Goal: Task Accomplishment & Management: Use online tool/utility

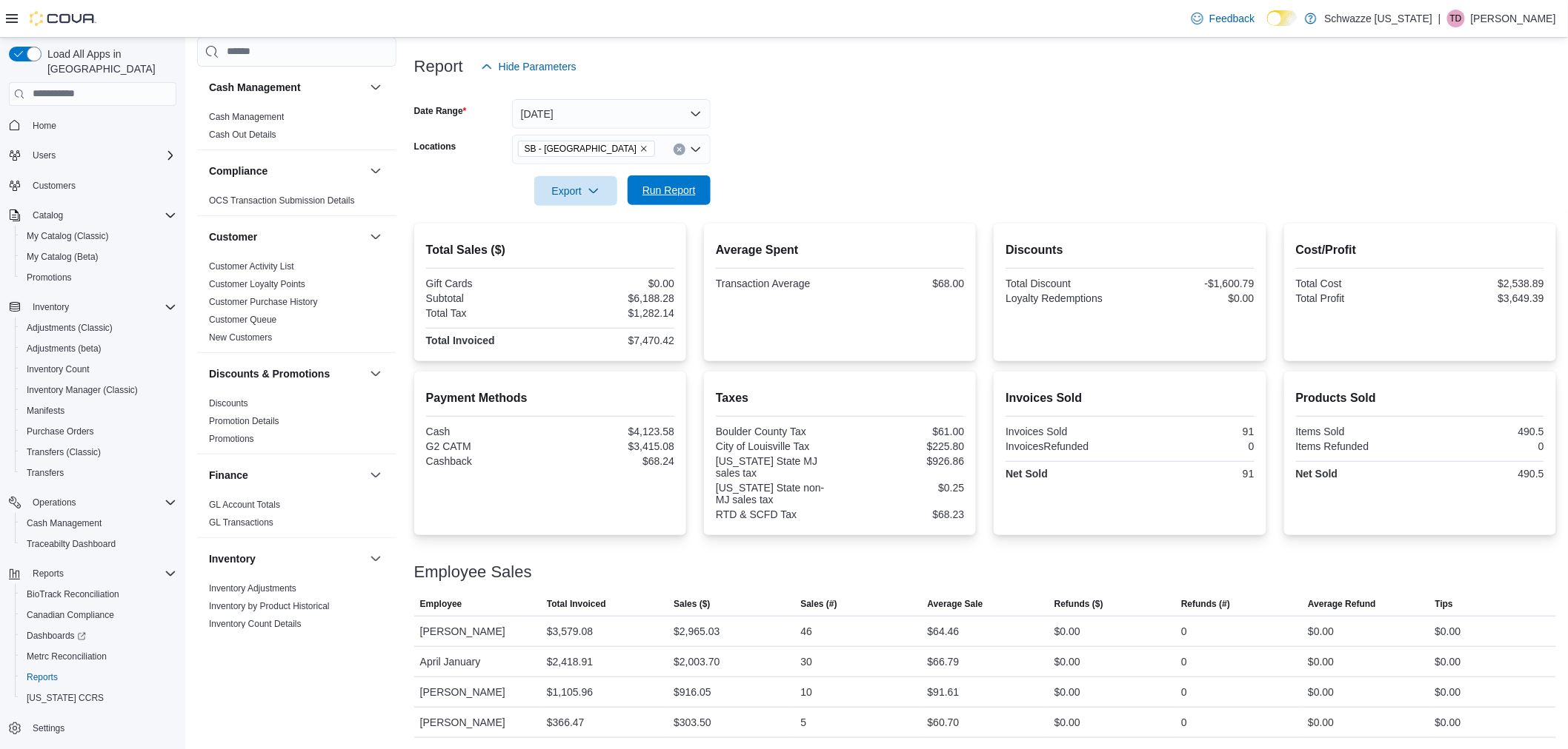
scroll to position [823, 0]
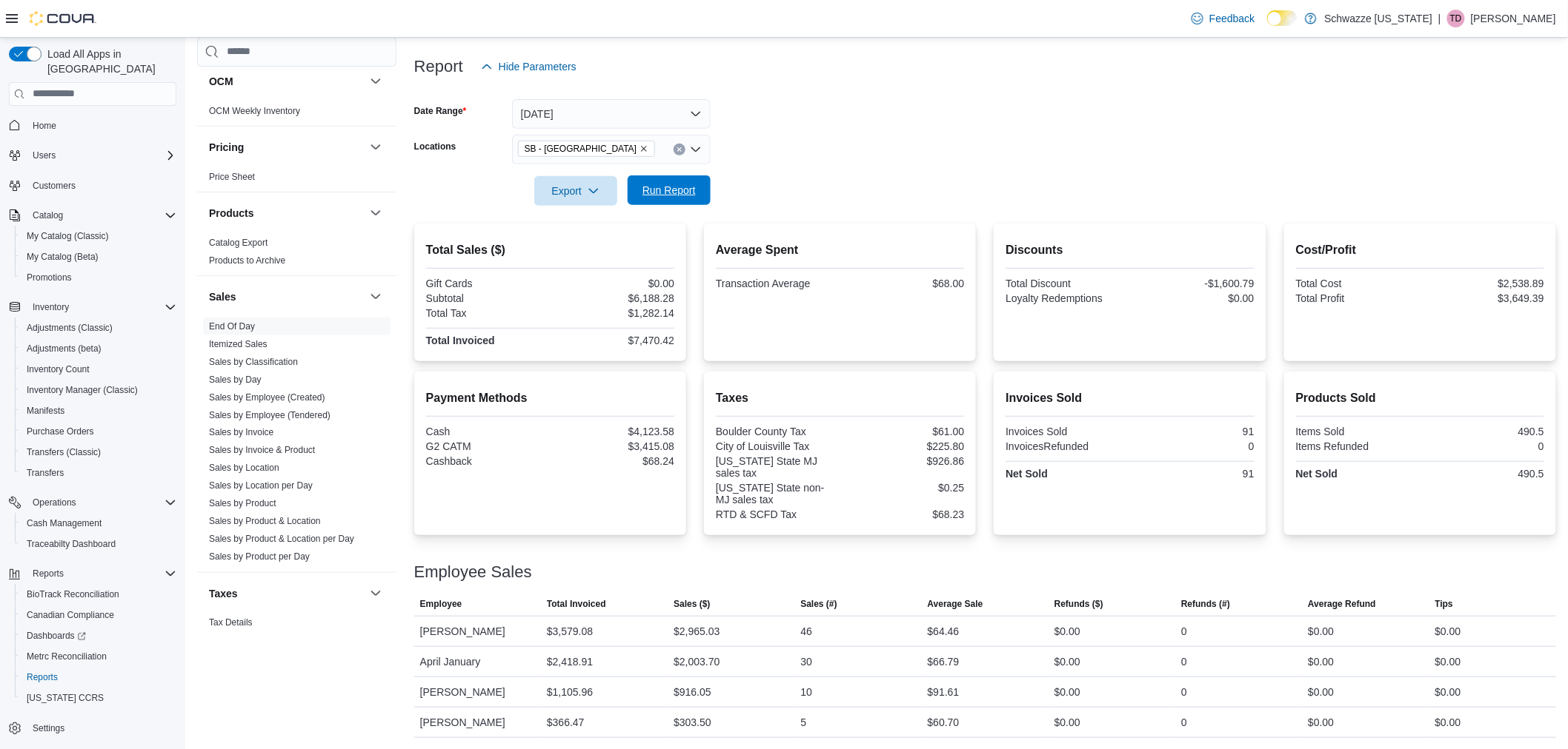
click at [660, 193] on span "Run Report" at bounding box center [669, 190] width 53 height 15
click at [658, 178] on span "Run Report" at bounding box center [668, 189] width 65 height 30
click at [254, 472] on link "Sales by Location" at bounding box center [244, 468] width 70 height 10
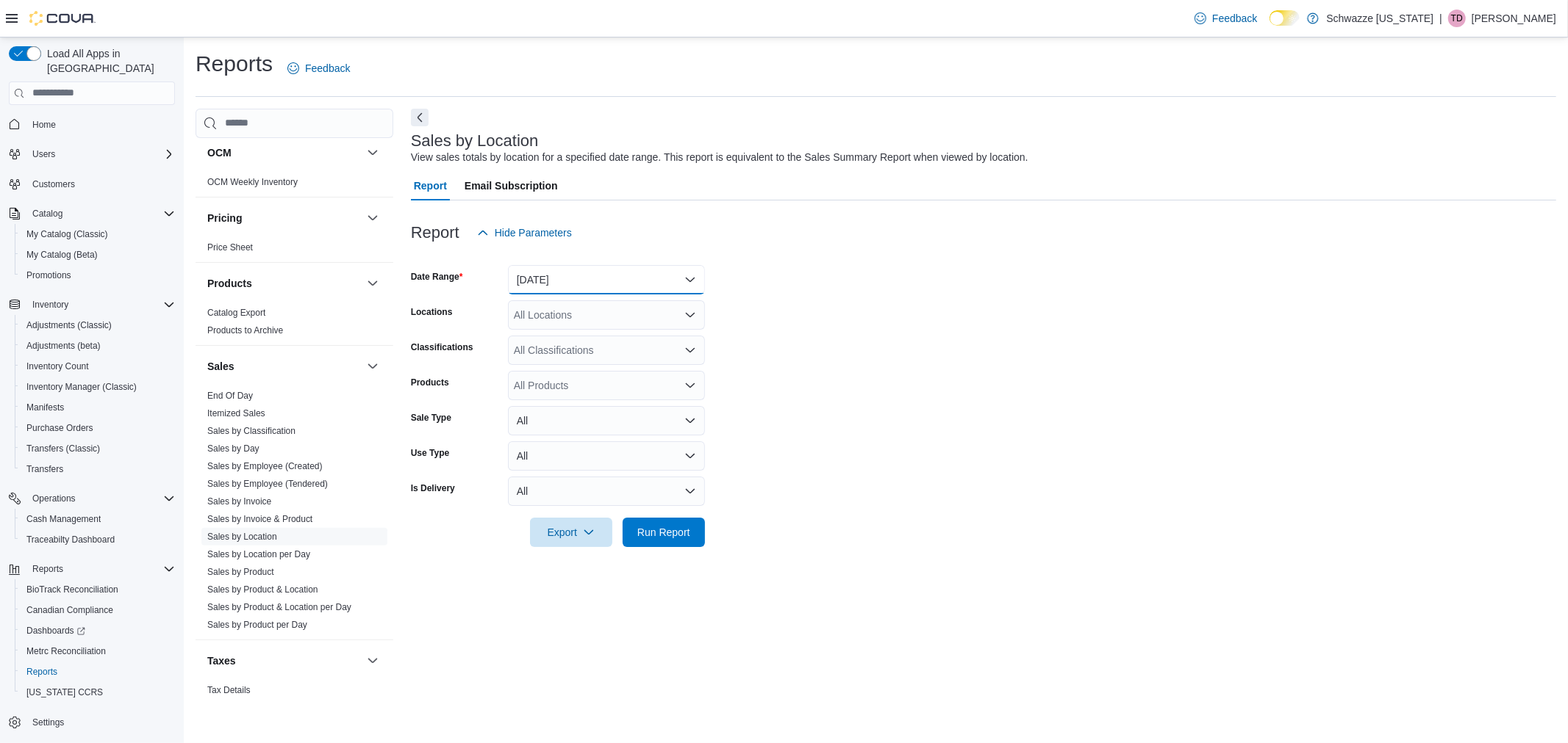
click at [563, 281] on button "[DATE]" at bounding box center [606, 279] width 197 height 29
click at [869, 380] on form "Date Range [DATE] Locations All Locations Classifications All Classifications P…" at bounding box center [983, 397] width 1145 height 299
click at [585, 277] on button "[DATE]" at bounding box center [606, 279] width 197 height 29
click at [582, 329] on span "[DATE]" at bounding box center [615, 338] width 167 height 18
click at [571, 314] on div "All Locations" at bounding box center [606, 314] width 197 height 29
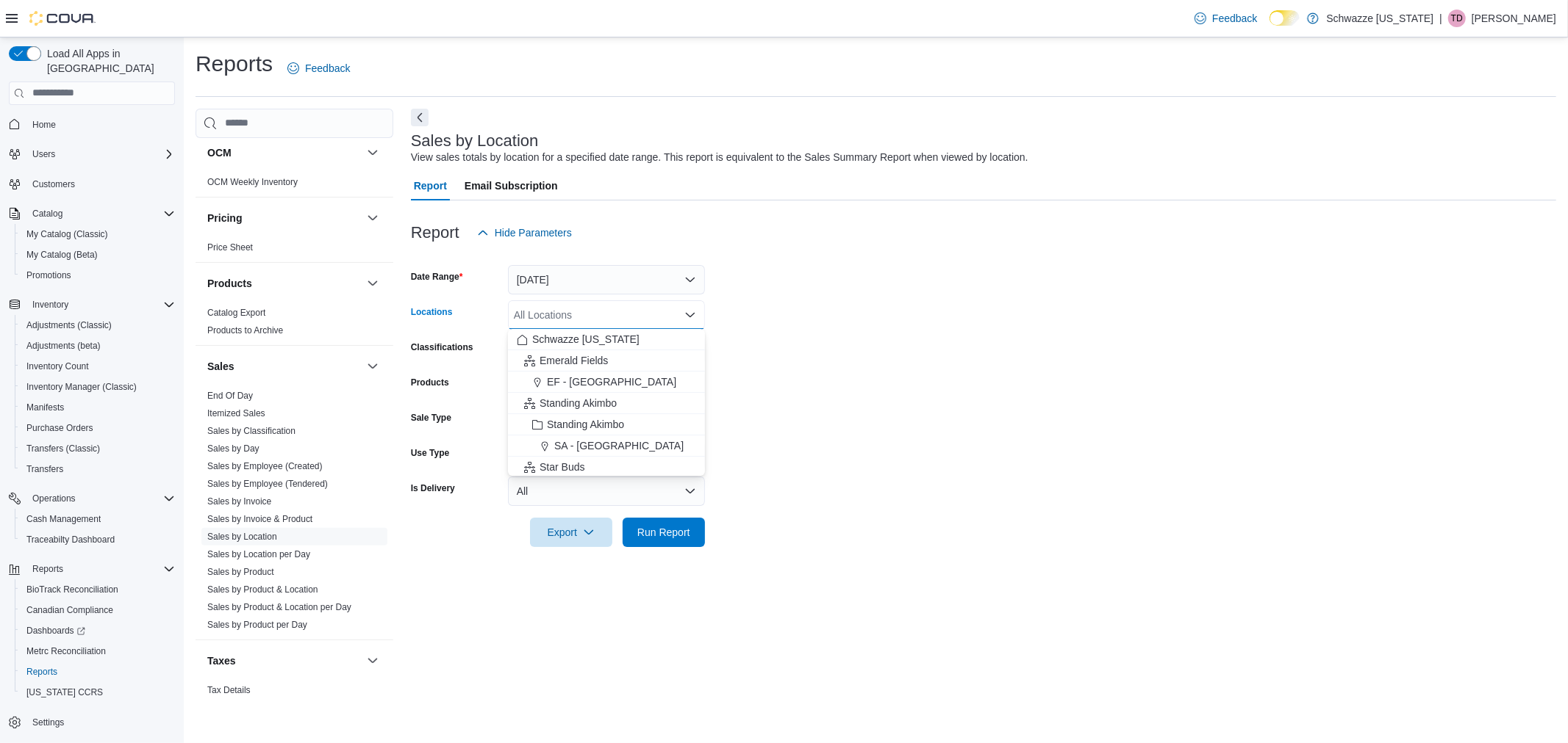
click at [1023, 376] on form "Date Range [DATE] Locations All Locations Combo box. Selected. Combo box input.…" at bounding box center [983, 397] width 1145 height 299
click at [648, 529] on span "Run Report" at bounding box center [664, 532] width 53 height 15
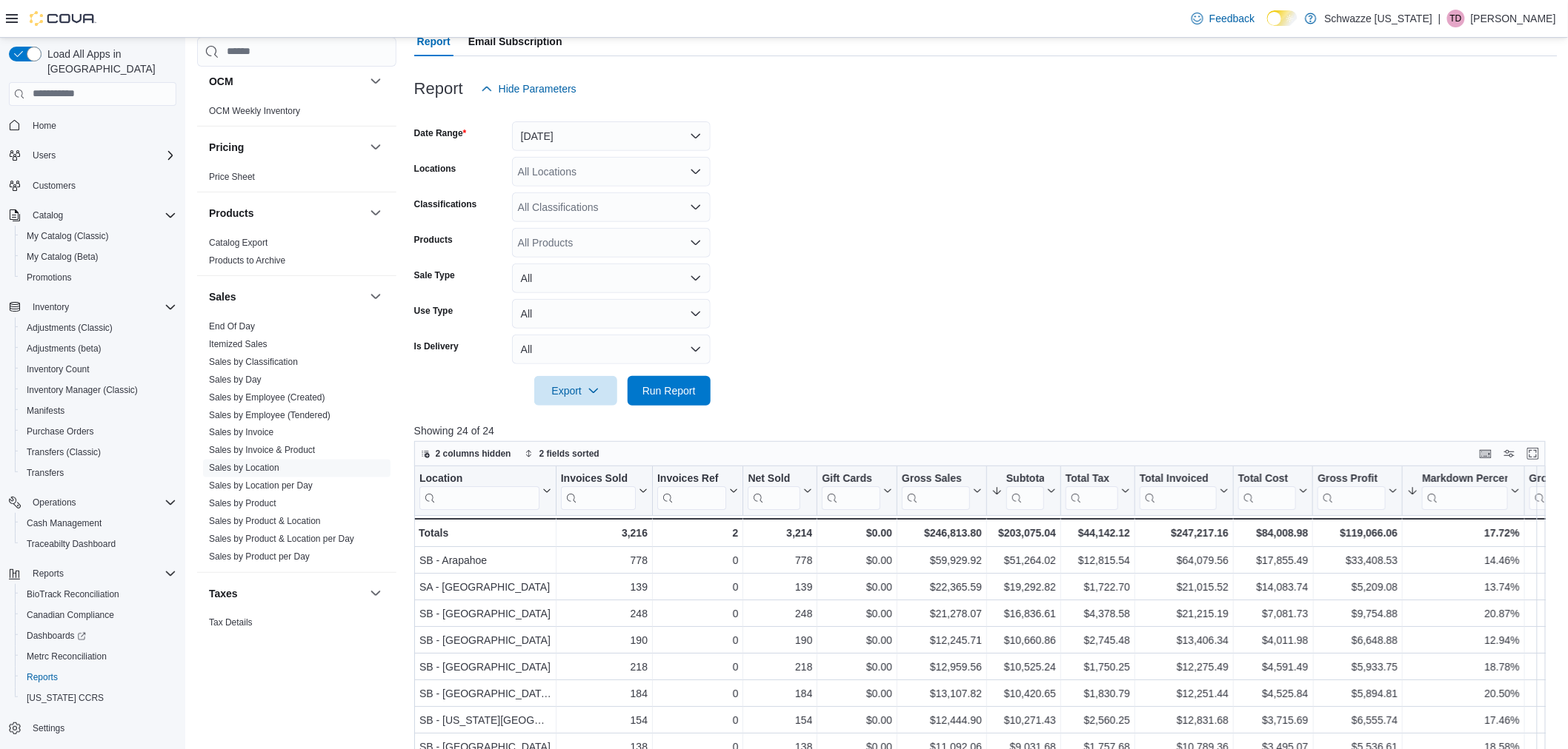
scroll to position [119, 0]
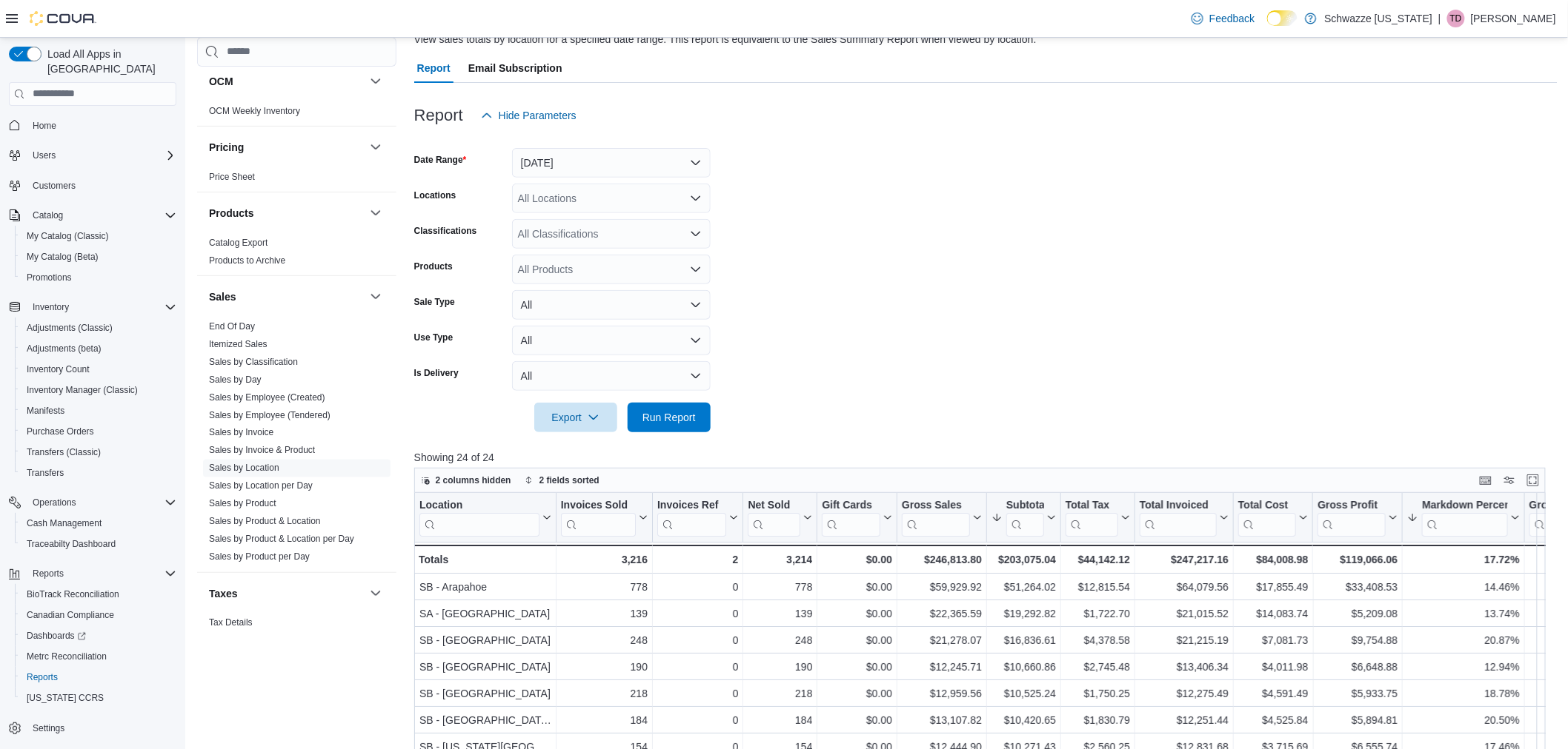
click at [649, 215] on form "Date Range [DATE] Locations All Locations Classifications All Classifications P…" at bounding box center [985, 281] width 1143 height 302
click at [652, 208] on div "All Locations" at bounding box center [611, 198] width 199 height 30
click at [804, 204] on form "Date Range [DATE] Locations All Locations Combo box. Selected. Combo box input.…" at bounding box center [985, 281] width 1143 height 302
click at [603, 160] on button "[DATE]" at bounding box center [611, 163] width 199 height 30
click at [961, 227] on form "Date Range [DATE] Locations All Locations Classifications All Classifications P…" at bounding box center [985, 281] width 1143 height 302
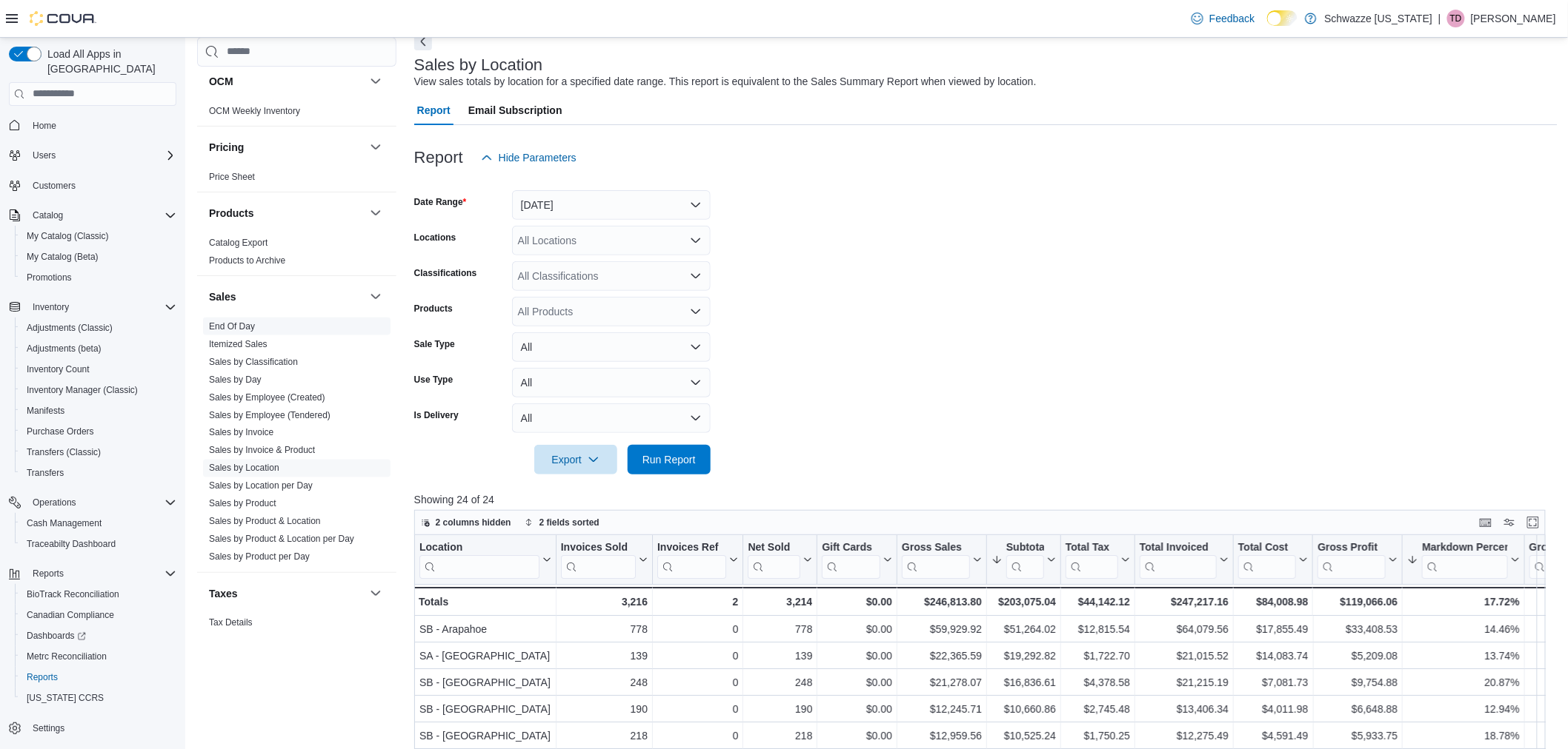
scroll to position [37, 0]
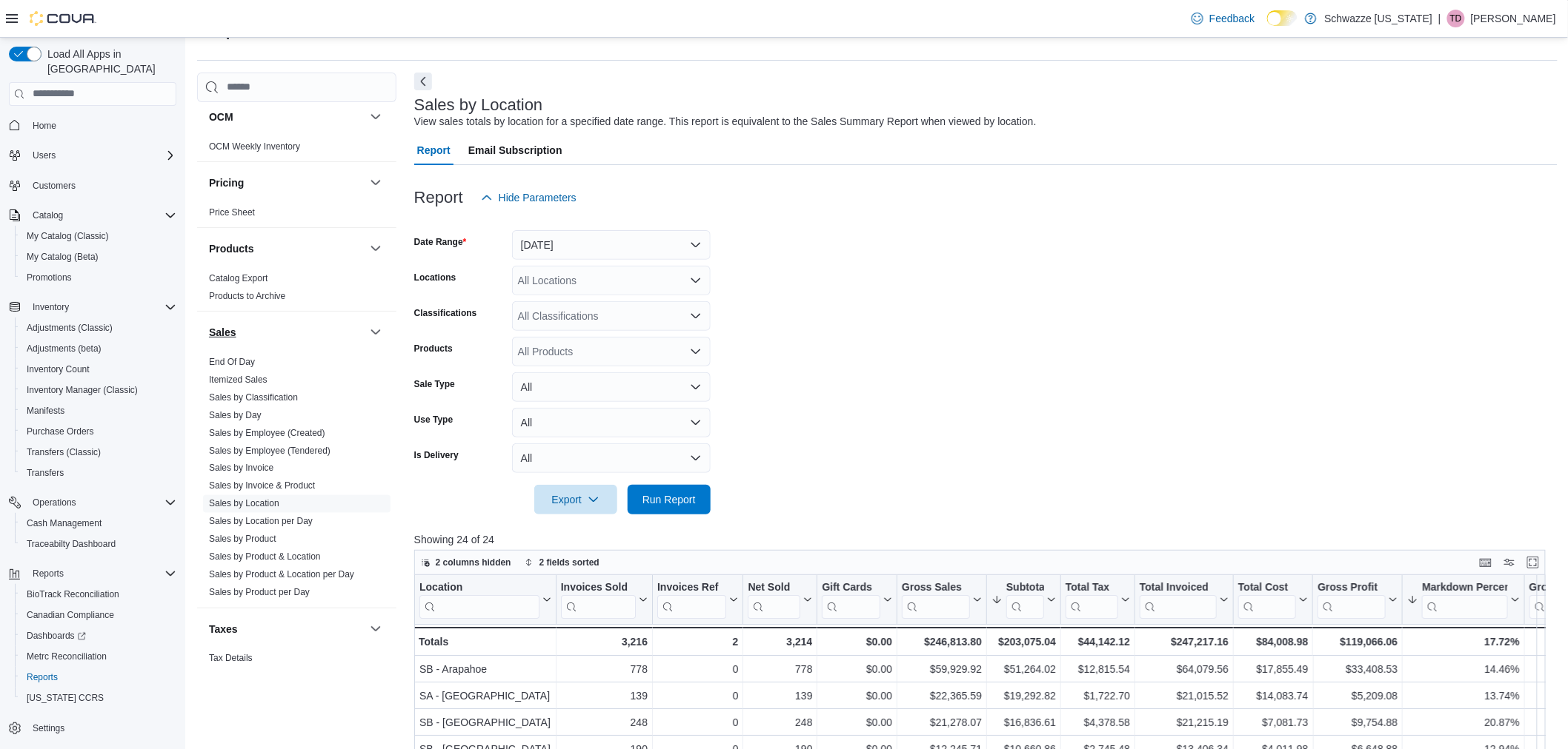
click at [240, 364] on link "End Of Day" at bounding box center [231, 362] width 46 height 10
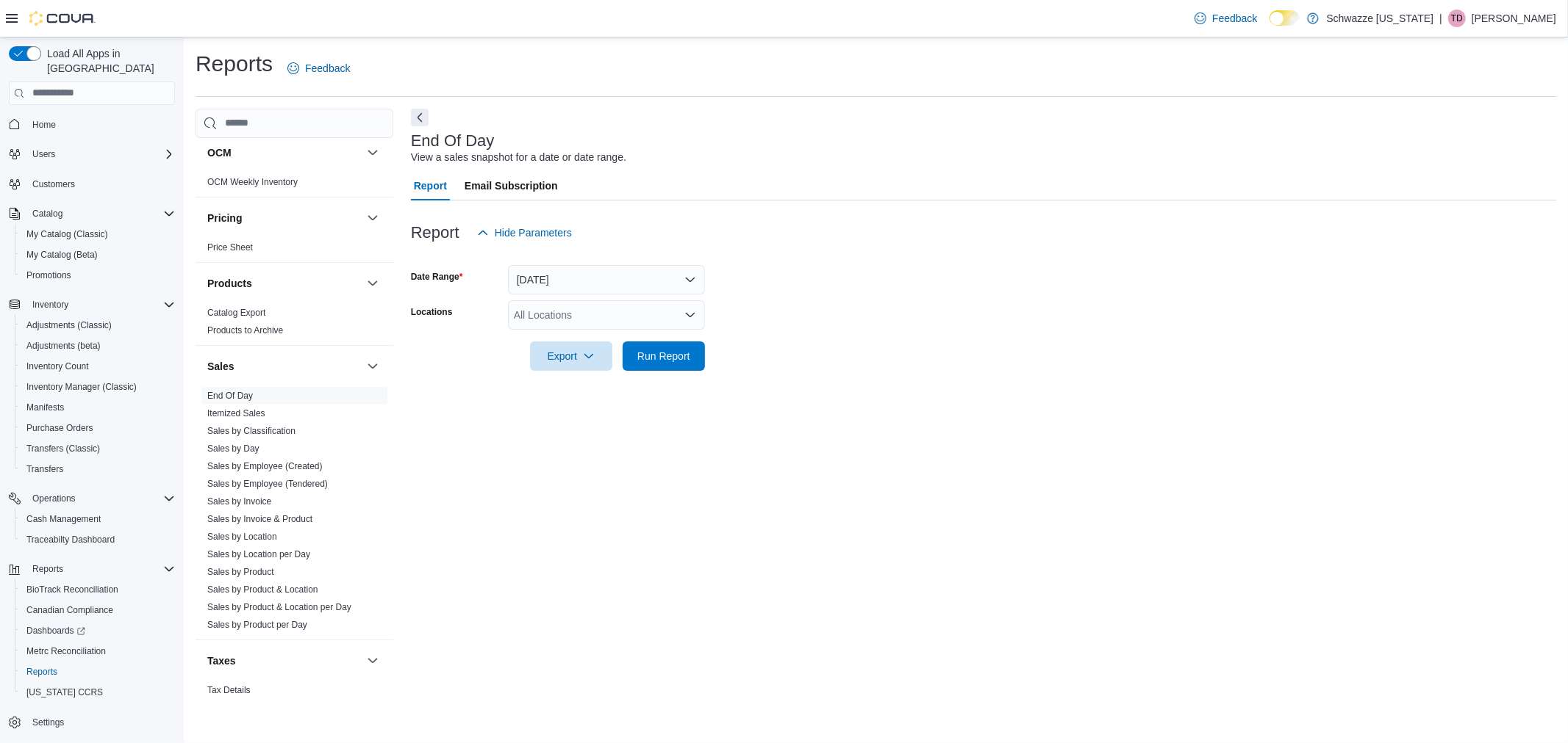
click at [539, 310] on div "All Locations" at bounding box center [606, 314] width 197 height 29
type input "***"
click at [635, 343] on div "SB - [GEOGRAPHIC_DATA]" at bounding box center [606, 340] width 179 height 15
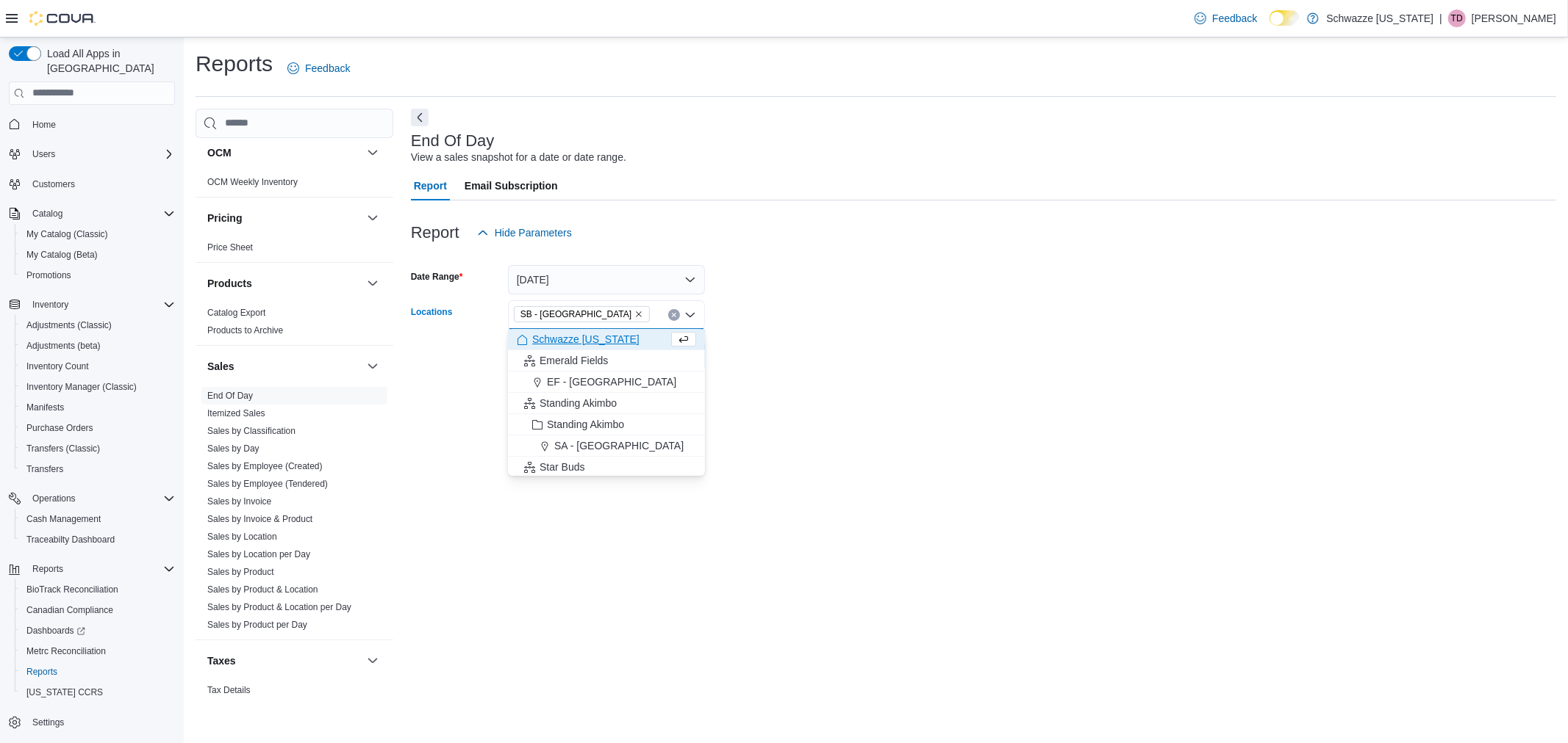
click at [853, 329] on div at bounding box center [983, 335] width 1145 height 11
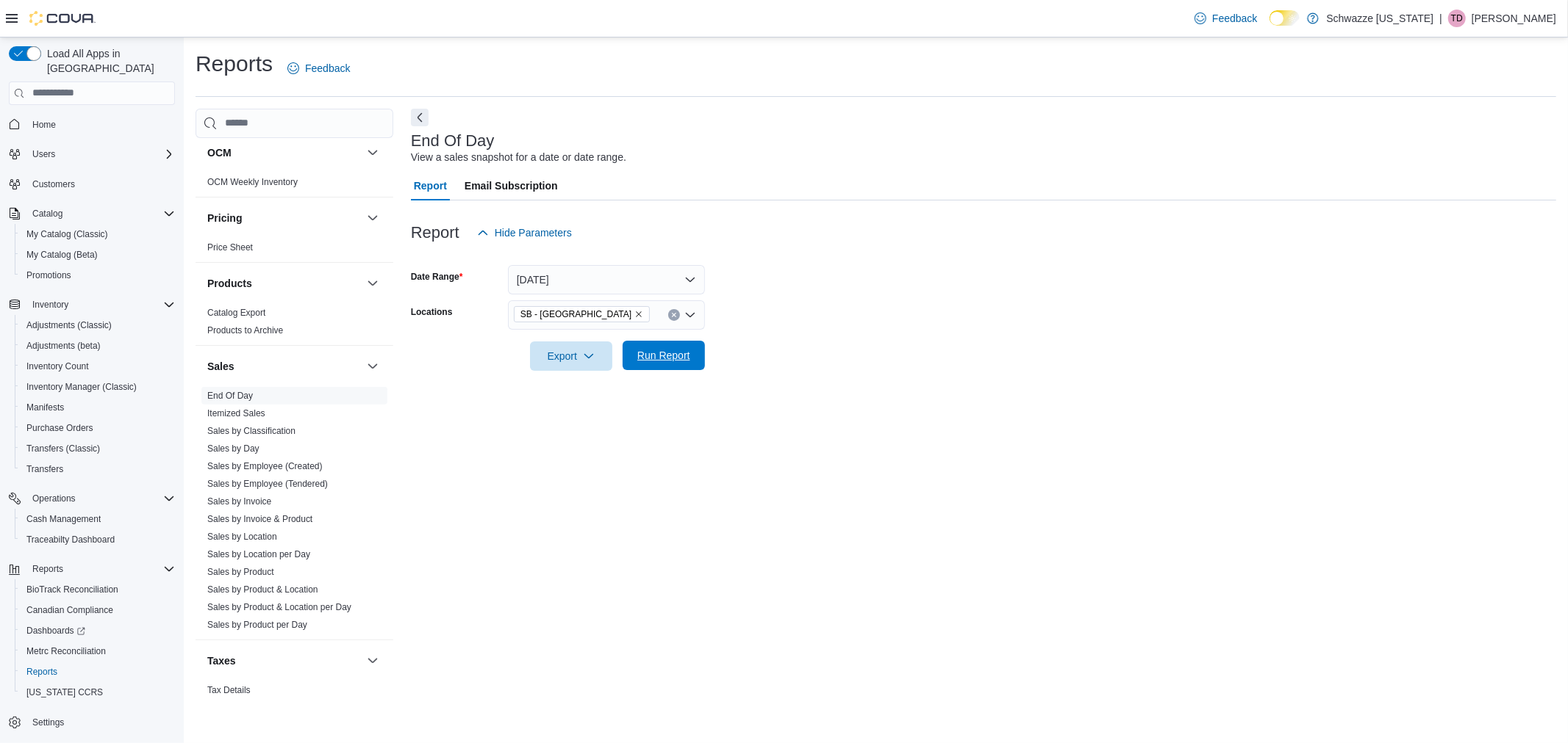
click at [658, 361] on span "Run Report" at bounding box center [664, 356] width 53 height 15
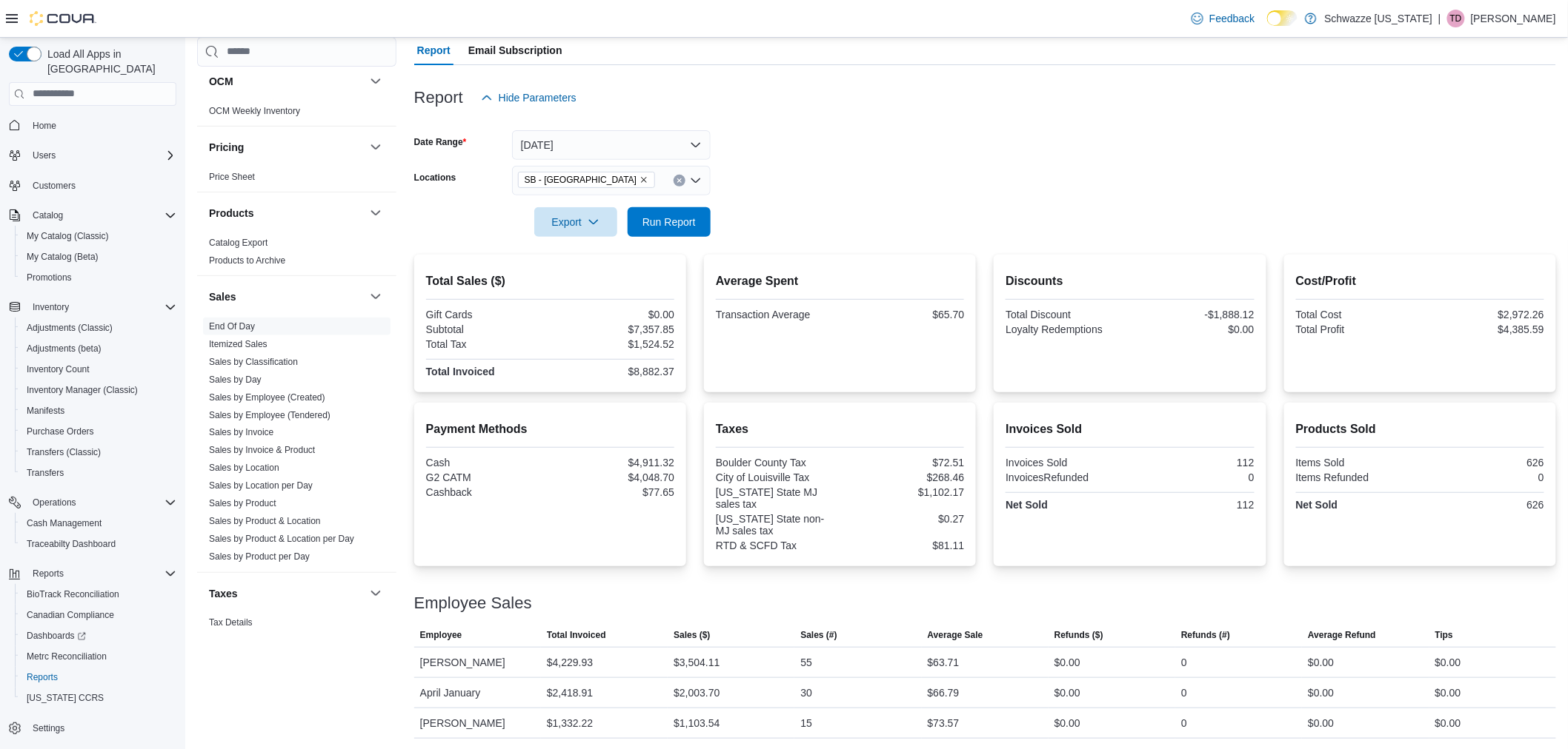
scroll to position [168, 0]
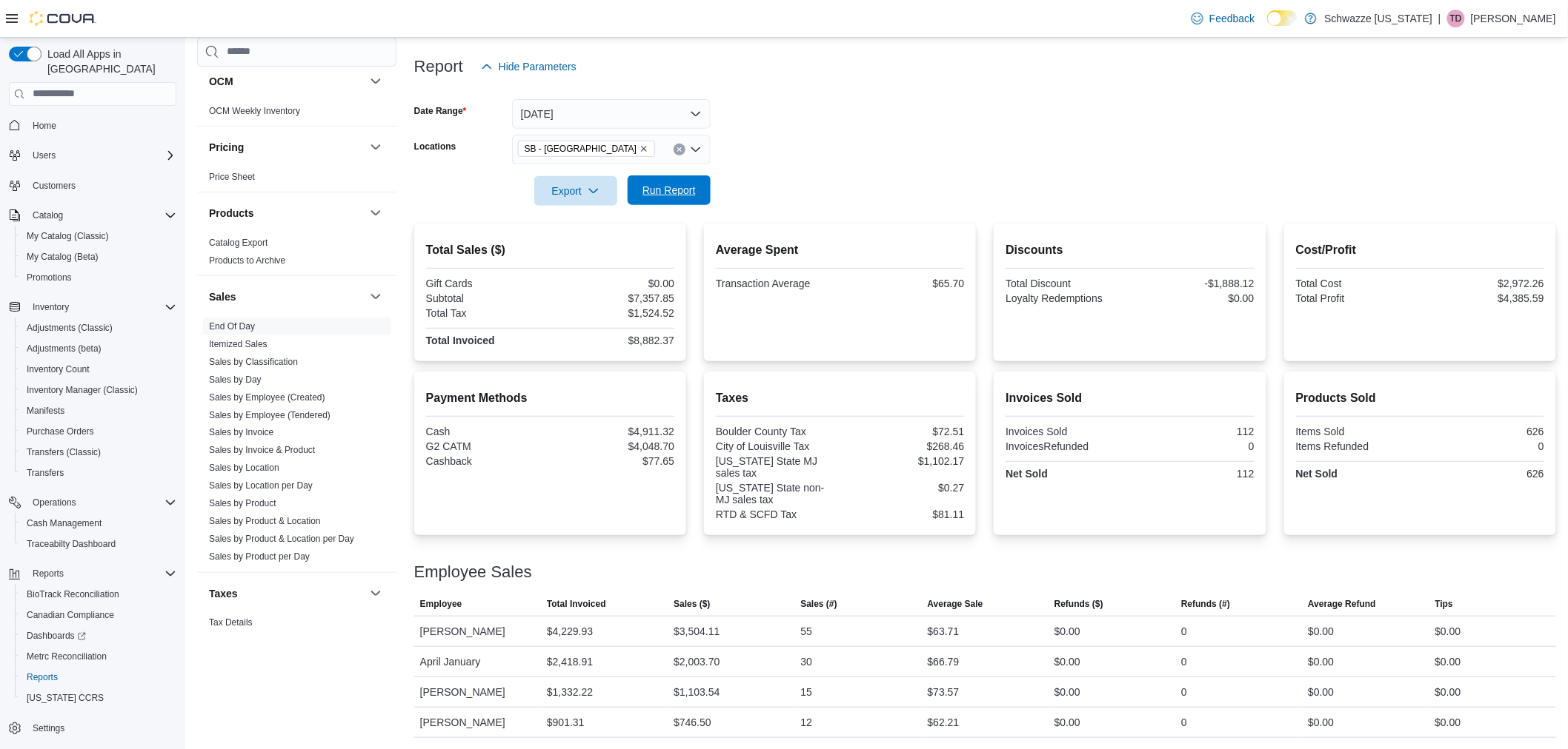
click at [693, 196] on span "Run Report" at bounding box center [669, 190] width 53 height 15
click at [690, 183] on span "Run Report" at bounding box center [669, 190] width 53 height 15
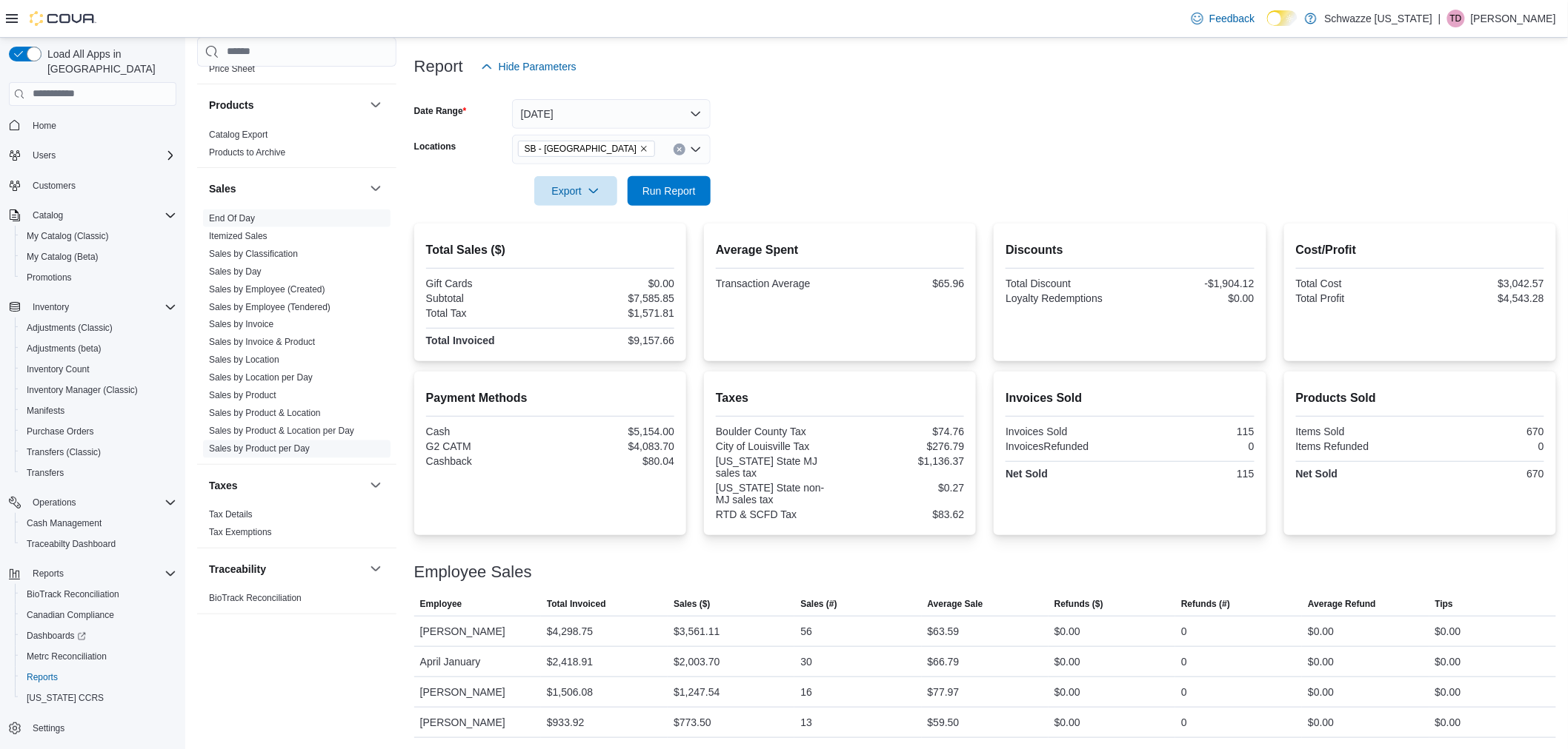
scroll to position [932, 0]
click at [238, 360] on link "Sales by Location" at bounding box center [244, 360] width 70 height 10
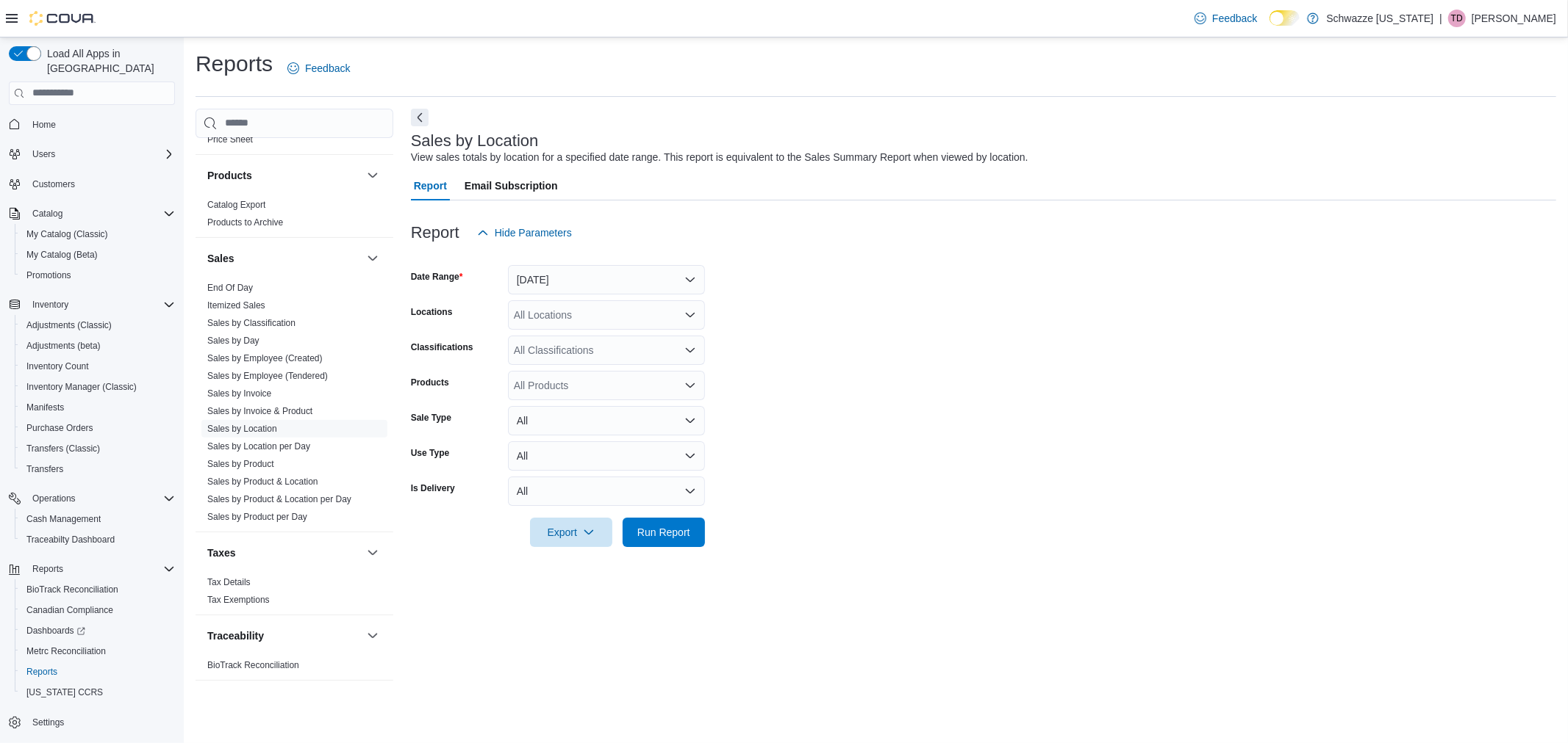
click at [591, 328] on div "All Locations" at bounding box center [606, 314] width 197 height 29
click at [596, 324] on div "All Locations Combo box. Selected. Combo box input. All Locations. Type some te…" at bounding box center [606, 314] width 197 height 29
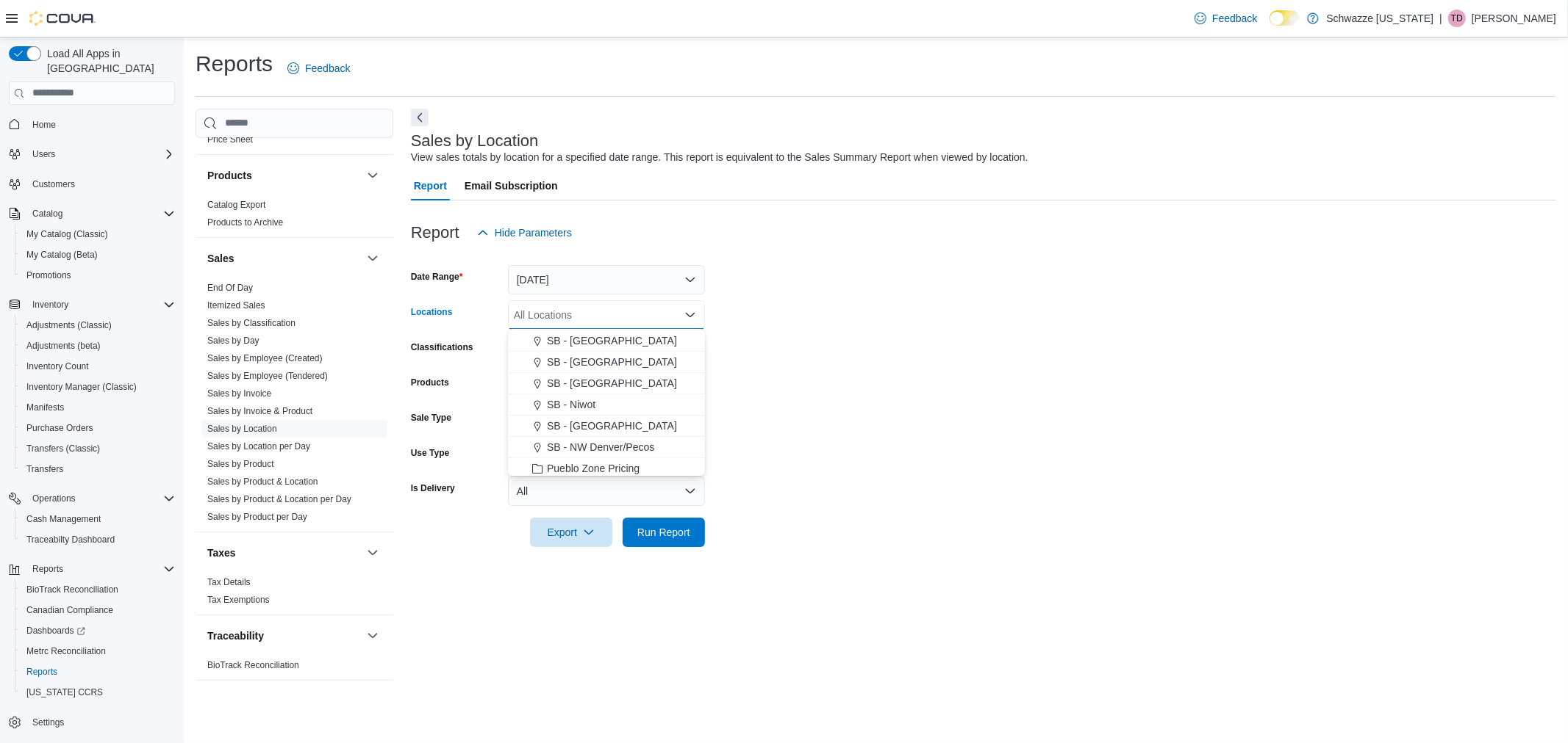
scroll to position [408, 0]
click at [608, 397] on span "SB - [GEOGRAPHIC_DATA]" at bounding box center [612, 400] width 130 height 15
click at [767, 409] on form "Date Range [DATE] Locations [GEOGRAPHIC_DATA] - [GEOGRAPHIC_DATA] Combo box. Se…" at bounding box center [983, 397] width 1145 height 299
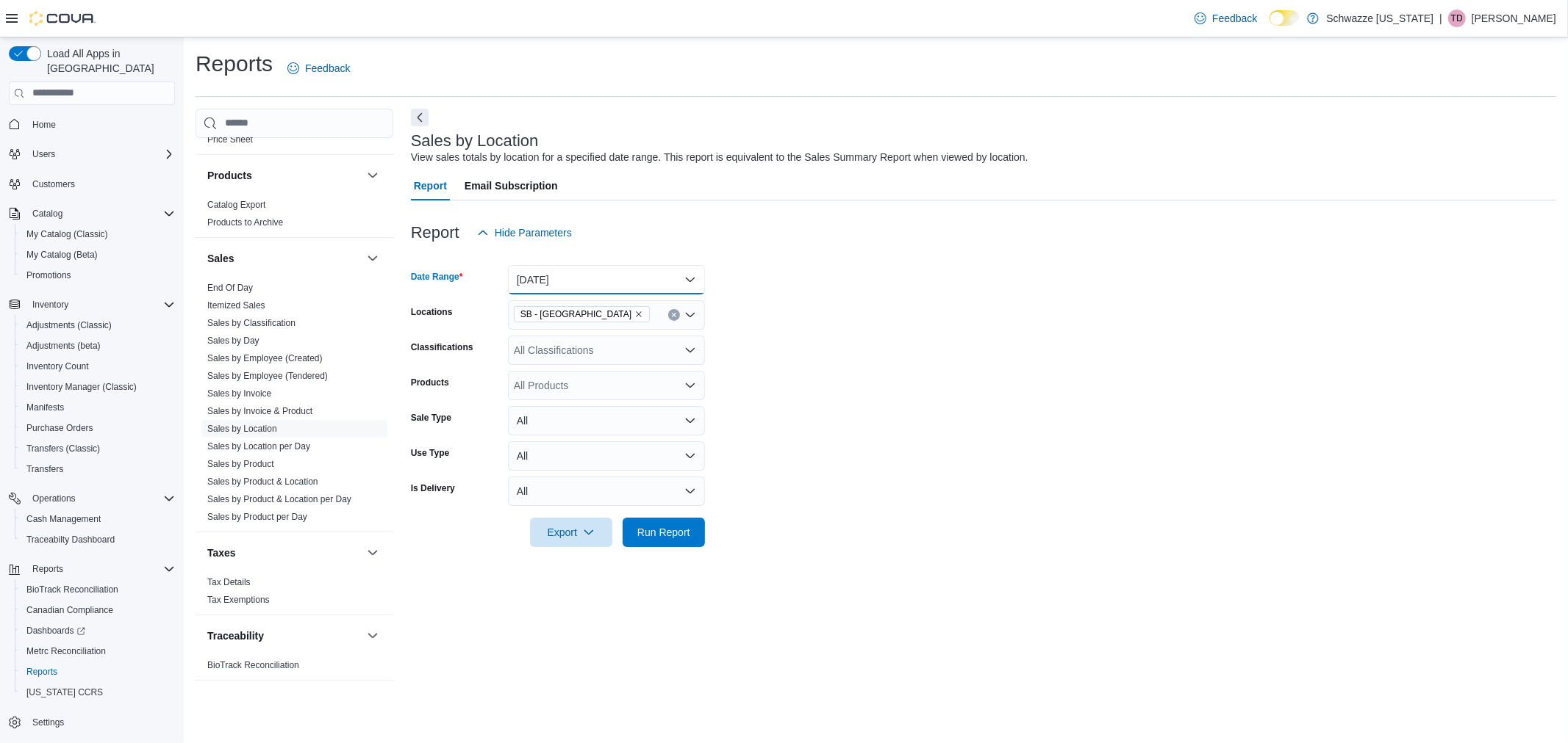
click at [579, 290] on button "[DATE]" at bounding box center [606, 279] width 197 height 29
click at [575, 298] on button "Custom Date" at bounding box center [606, 309] width 197 height 29
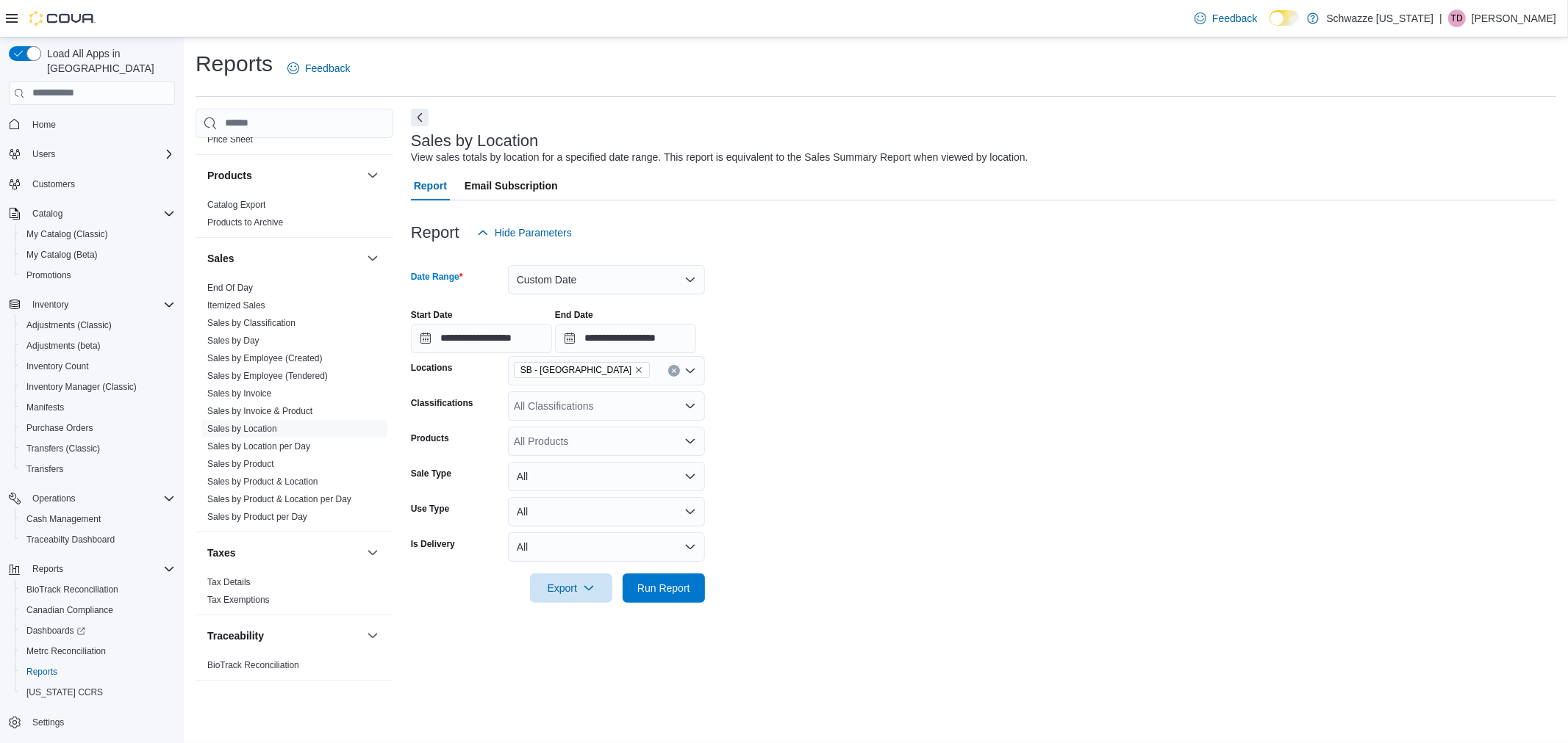
click at [635, 373] on icon "Remove SB - Louisville from selection in this group" at bounding box center [639, 370] width 9 height 8
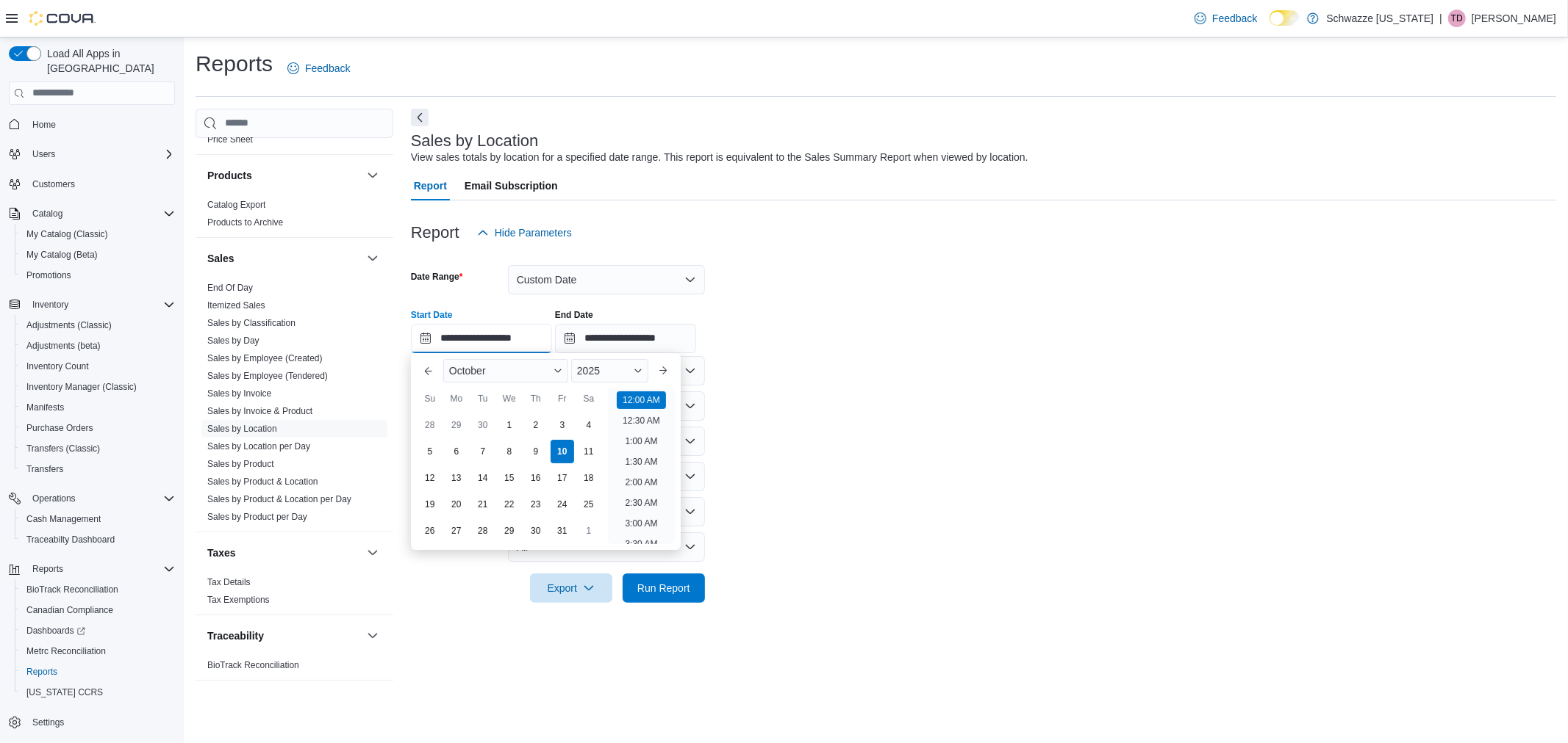
click at [473, 344] on input "**********" at bounding box center [481, 338] width 141 height 29
click at [429, 455] on div "5" at bounding box center [429, 451] width 26 height 25
type input "**********"
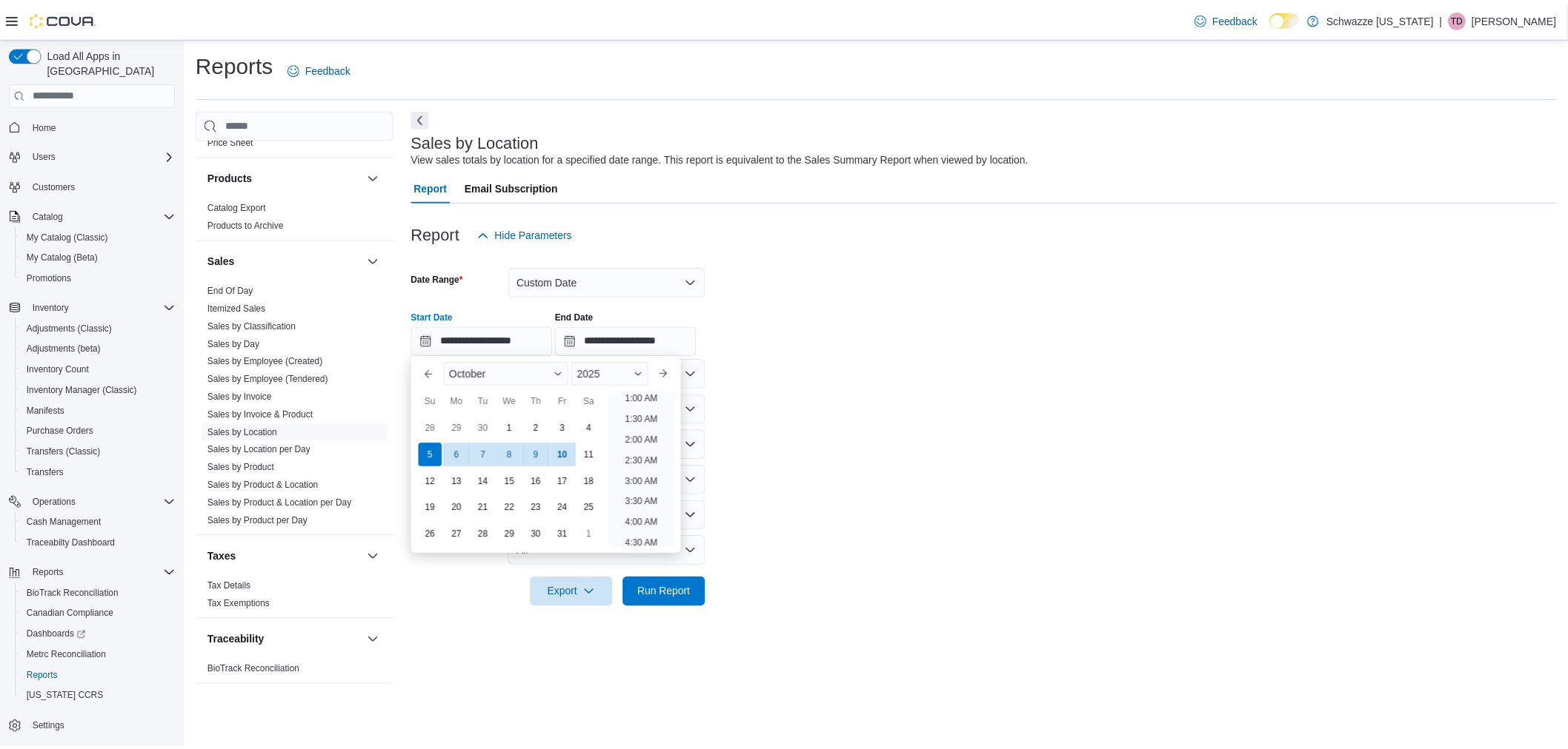
scroll to position [3, 0]
drag, startPoint x: 958, startPoint y: 403, endPoint x: 940, endPoint y: 415, distance: 21.6
click at [953, 403] on form "**********" at bounding box center [991, 428] width 1154 height 359
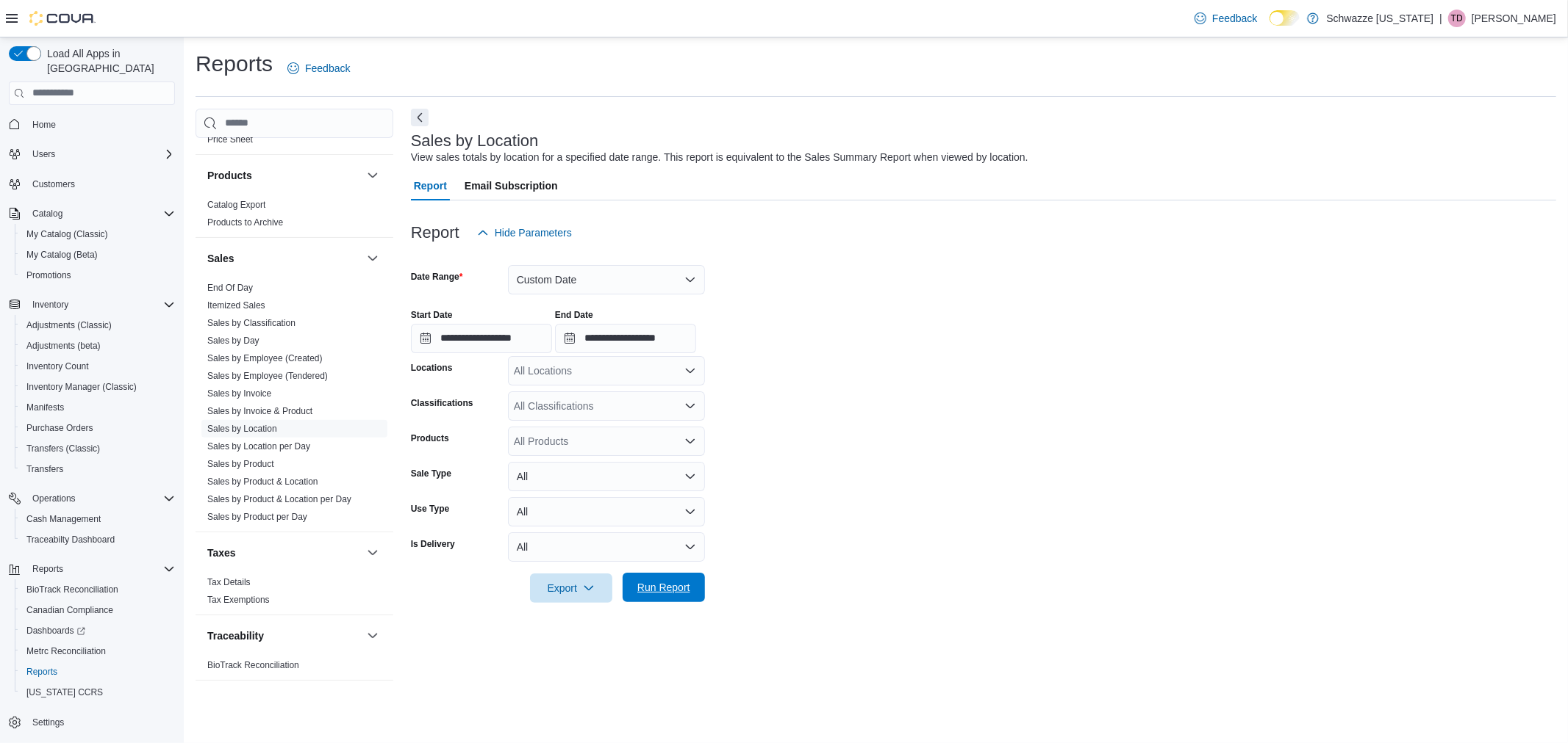
click at [685, 593] on span "Run Report" at bounding box center [664, 588] width 53 height 15
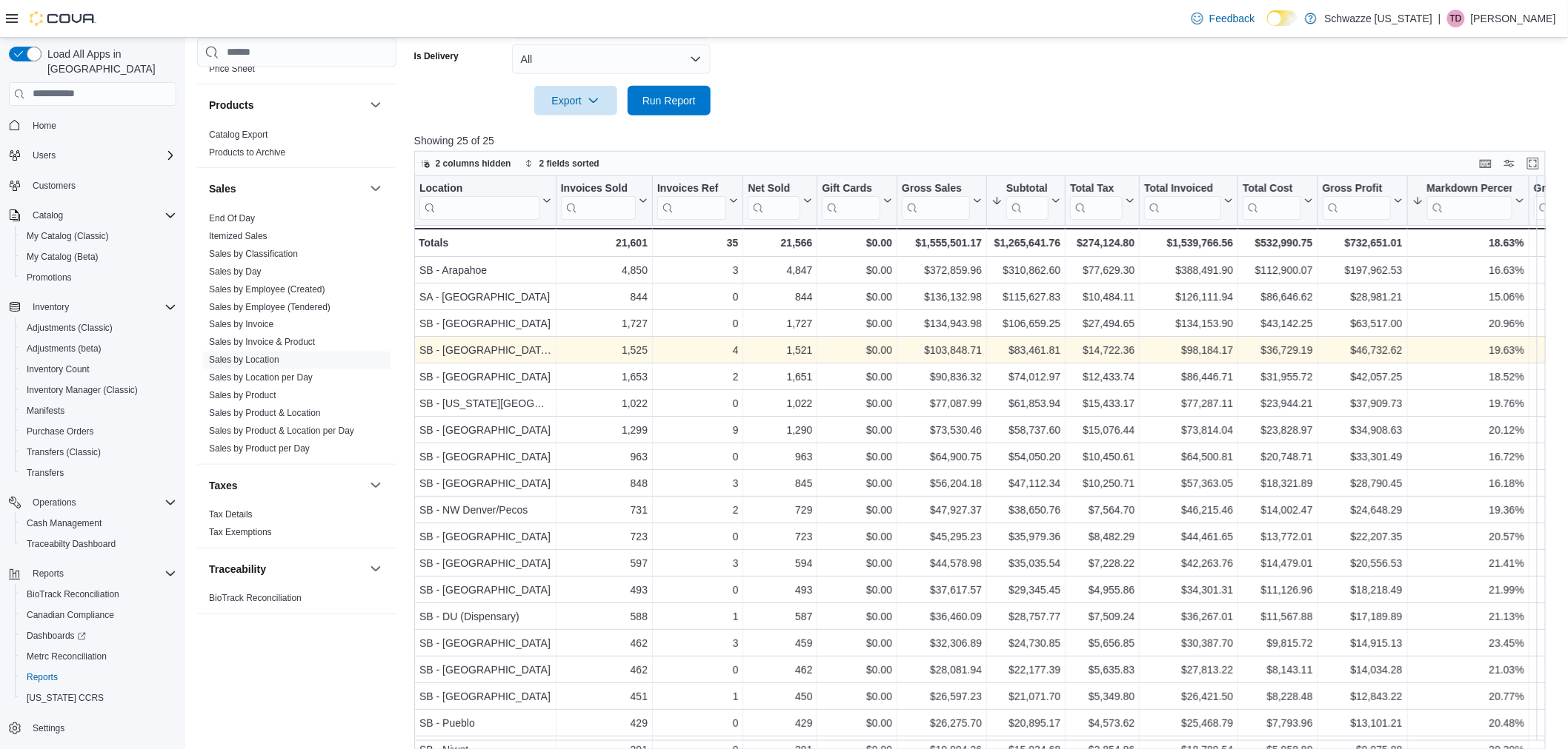
scroll to position [493, 0]
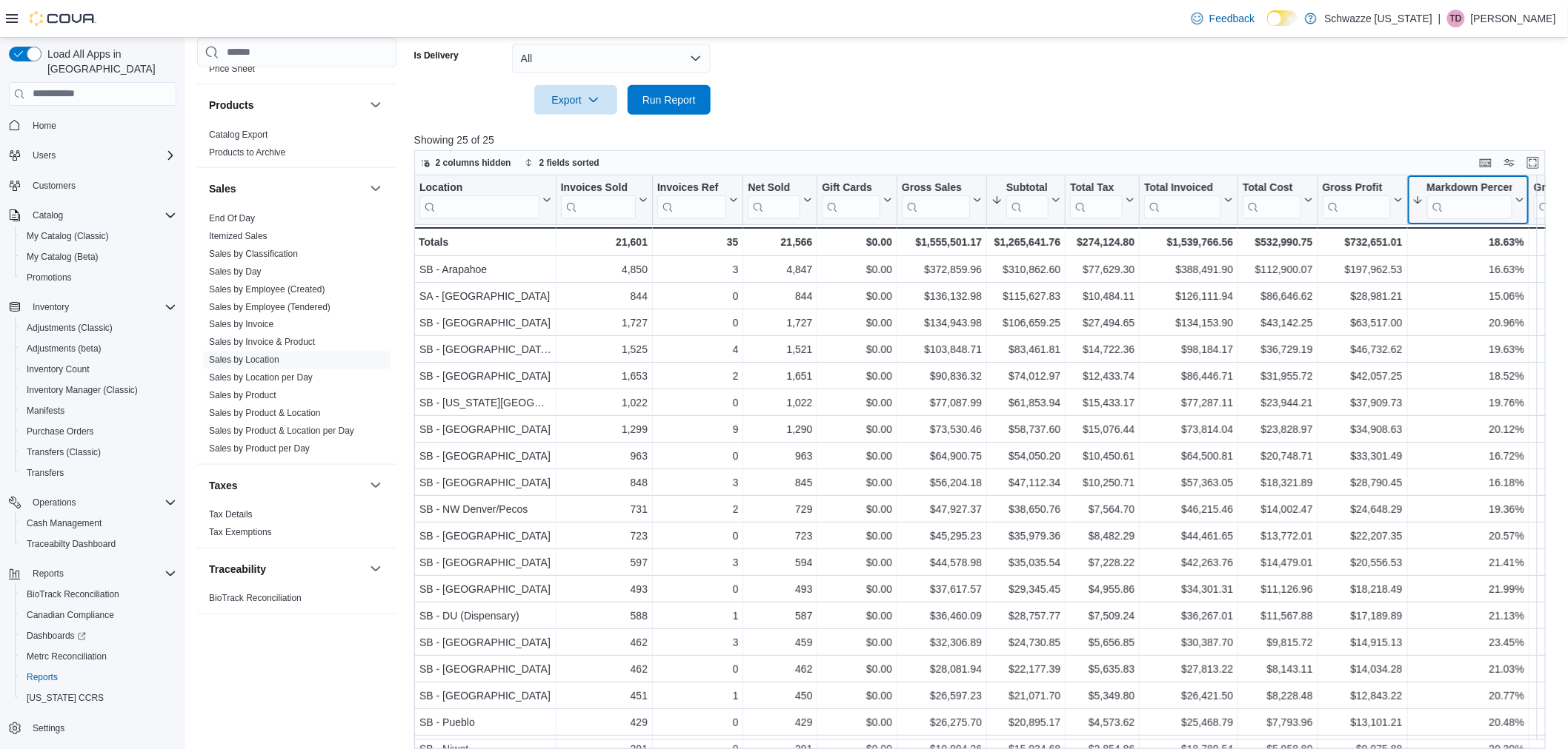
click at [1519, 208] on button "Markdown Percent" at bounding box center [1467, 200] width 112 height 38
click at [1499, 272] on span "Sort High-Low" at bounding box center [1478, 274] width 56 height 11
click at [1521, 204] on button "Markdown Percent" at bounding box center [1467, 200] width 112 height 38
click at [1491, 268] on span "Sort High-Low" at bounding box center [1478, 274] width 56 height 11
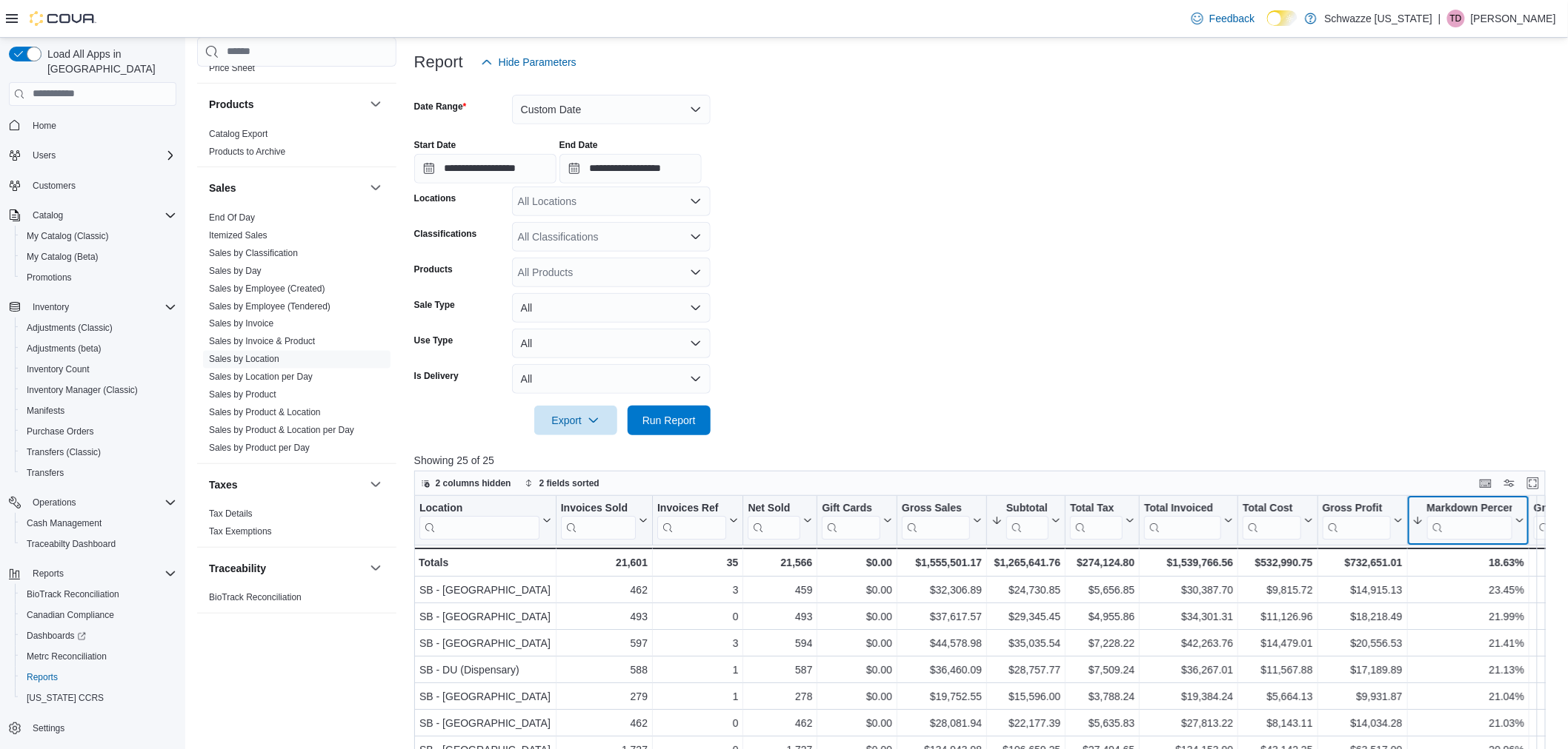
scroll to position [411, 0]
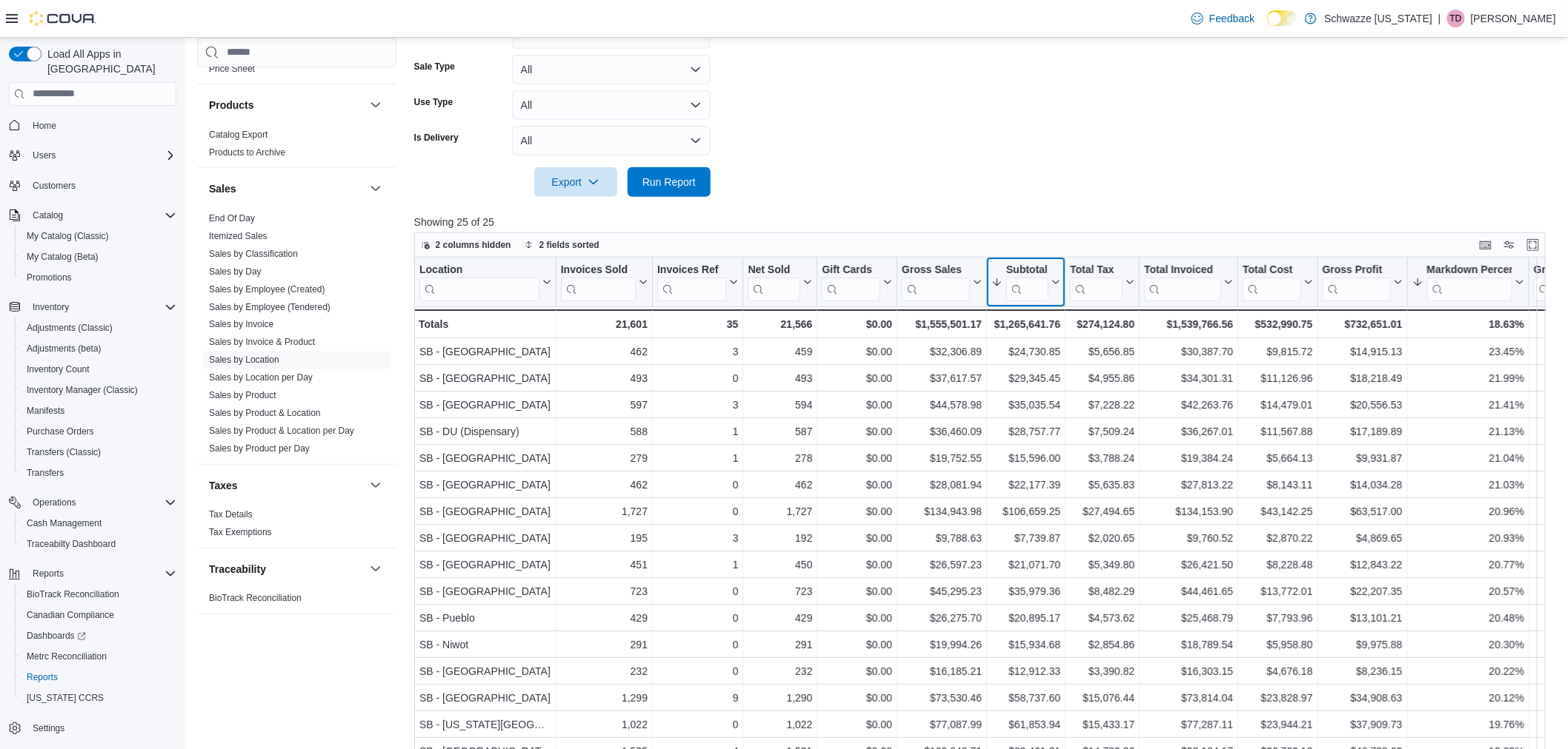
click at [1054, 278] on icon at bounding box center [1054, 282] width 11 height 9
click at [1053, 360] on span "Sort High-Low" at bounding box center [1035, 356] width 56 height 11
click at [1050, 286] on button "Subtotal" at bounding box center [1025, 282] width 69 height 38
click at [1034, 358] on span "Sort High-Low" at bounding box center [1035, 356] width 56 height 11
click at [692, 182] on span "Run Report" at bounding box center [669, 182] width 53 height 15
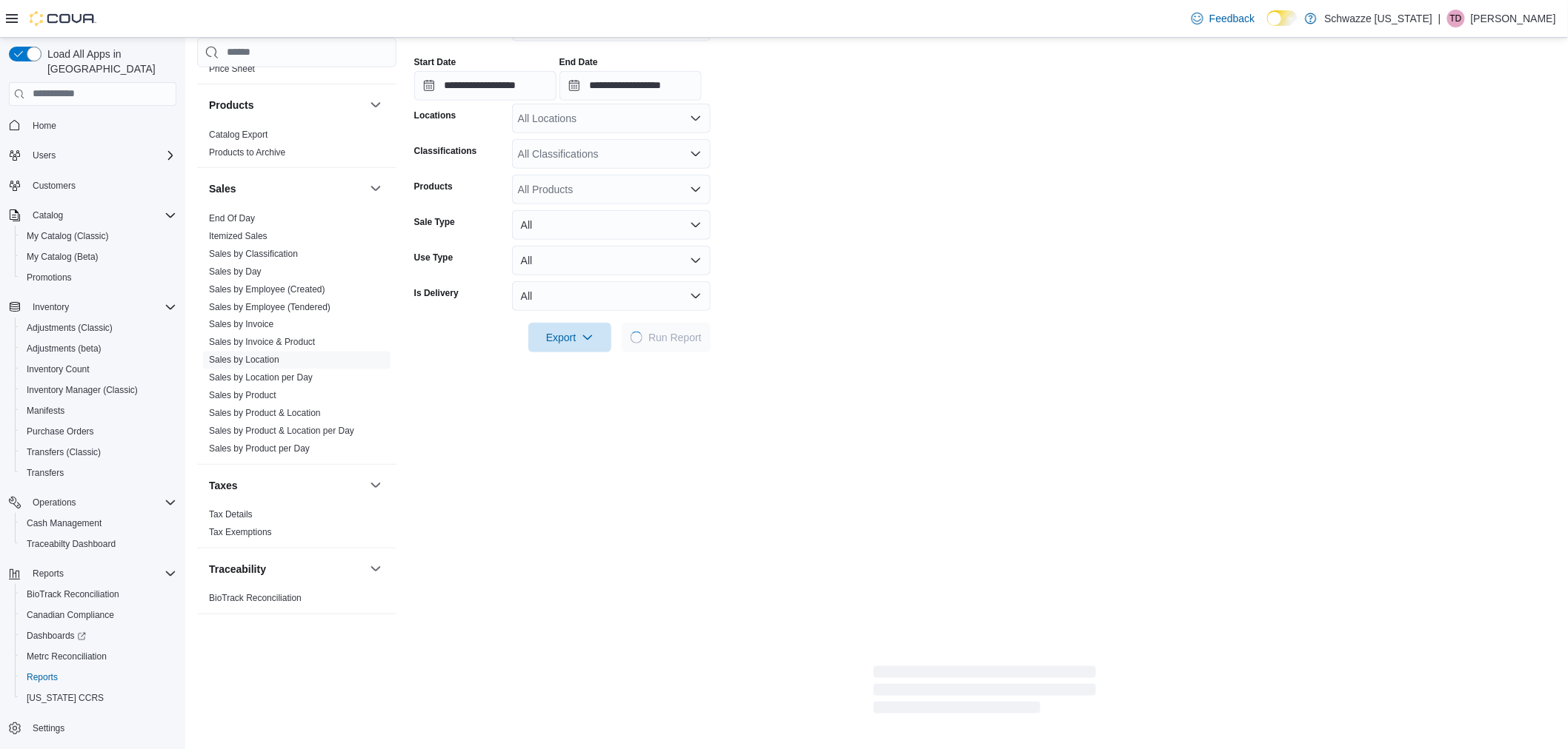
scroll to position [0, 0]
